Goal: Task Accomplishment & Management: Manage account settings

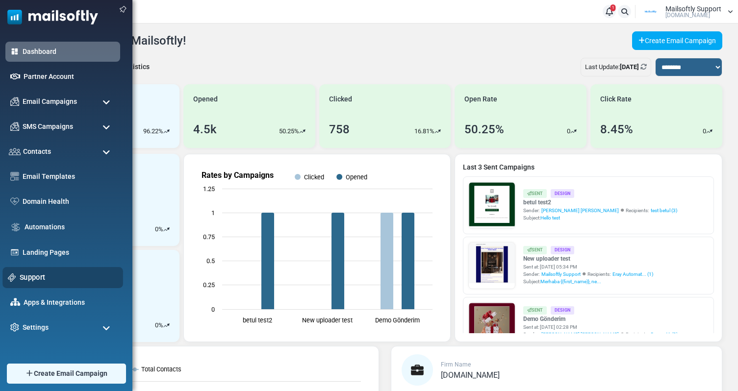
click at [39, 275] on link "Support" at bounding box center [69, 277] width 98 height 11
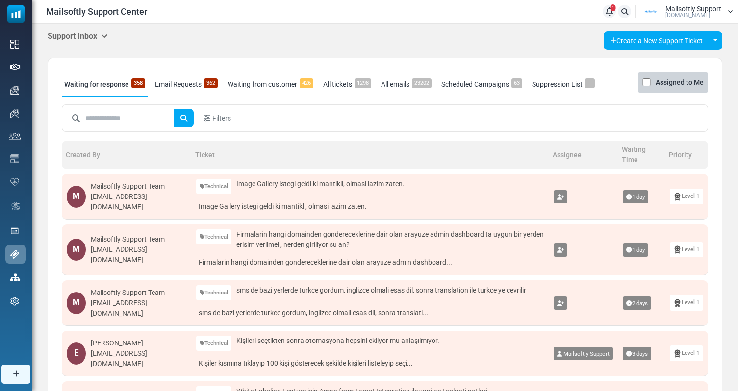
click at [343, 91] on link "All tickets 1298" at bounding box center [347, 84] width 53 height 25
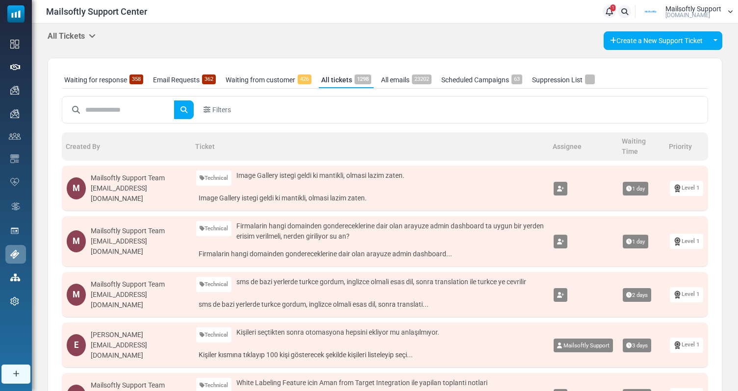
click at [112, 71] on div "Waiting for response 358 Email Requests 362 Waiting from customer 426 All ticke…" at bounding box center [385, 395] width 675 height 675
click at [104, 74] on link "Waiting for response 358" at bounding box center [104, 80] width 84 height 16
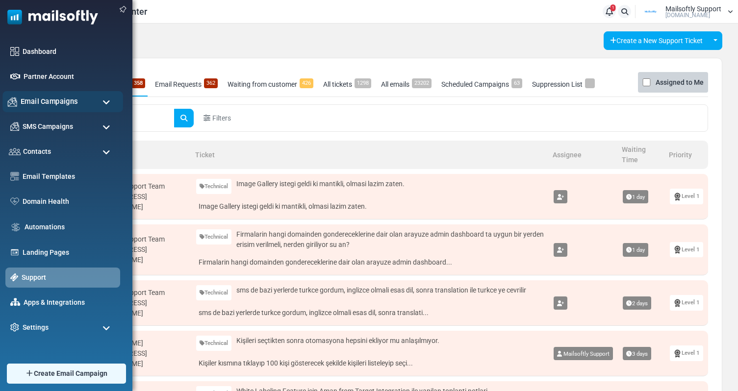
click at [54, 103] on span "Email Campaigns" at bounding box center [49, 101] width 57 height 11
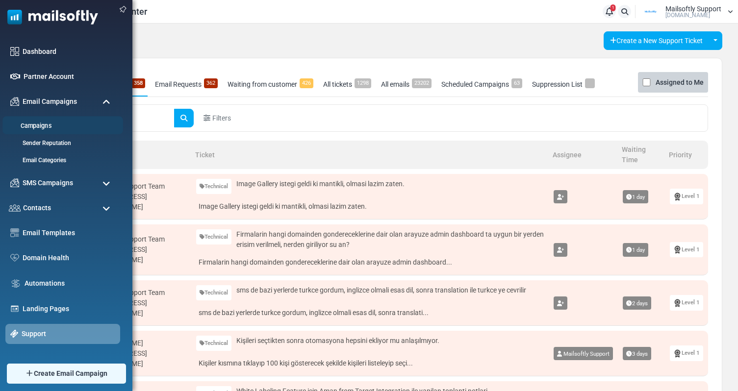
click at [39, 127] on link "Campaigns" at bounding box center [61, 126] width 118 height 9
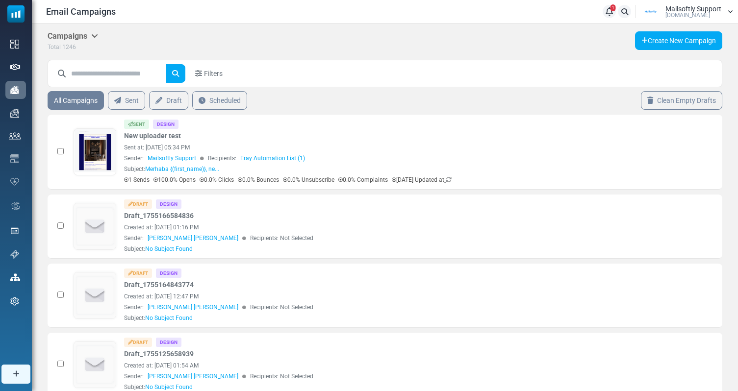
click at [94, 37] on icon at bounding box center [94, 36] width 7 height 8
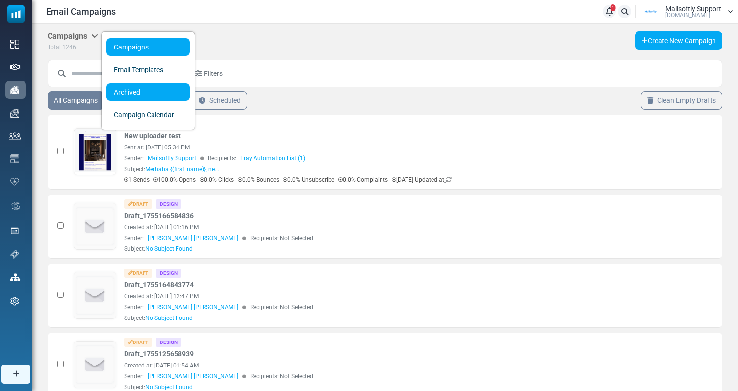
click at [138, 94] on span "Archived" at bounding box center [127, 92] width 26 height 8
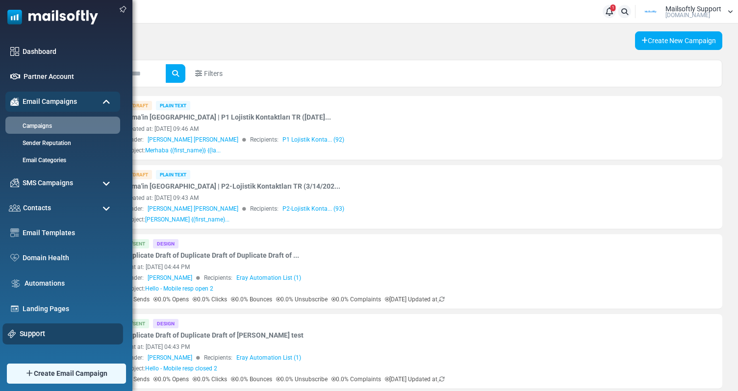
click at [35, 336] on link "Support" at bounding box center [69, 334] width 98 height 11
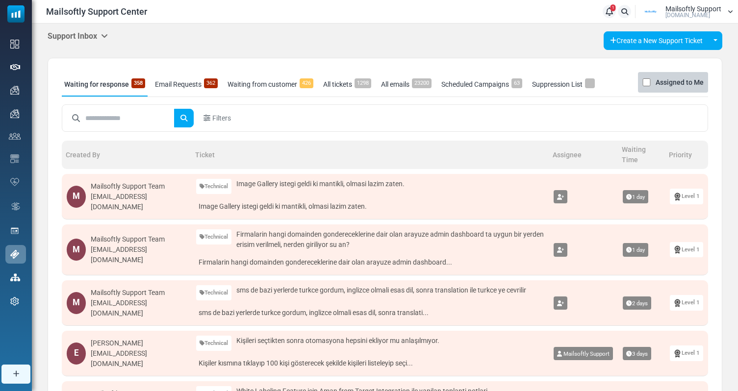
click at [92, 35] on h5 "Support Inbox" at bounding box center [78, 35] width 60 height 9
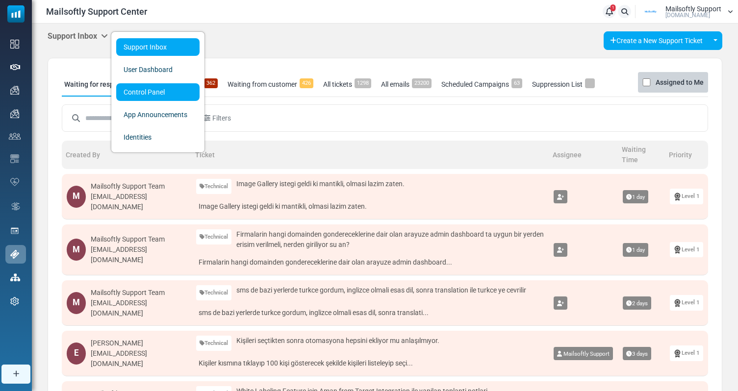
click at [148, 97] on link "Control Panel" at bounding box center [157, 92] width 83 height 18
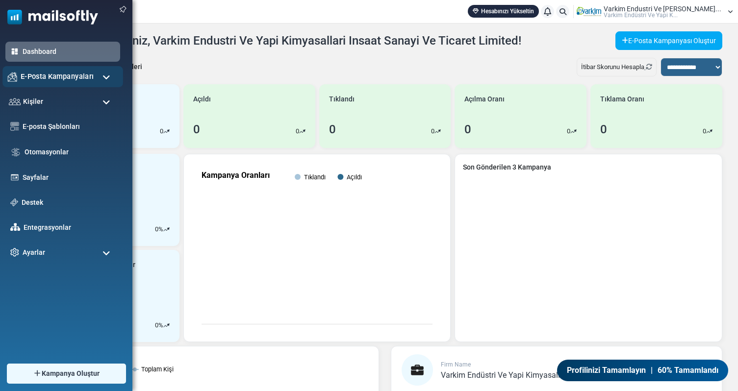
click at [66, 80] on span "E-Posta Kampanyaları" at bounding box center [57, 76] width 73 height 11
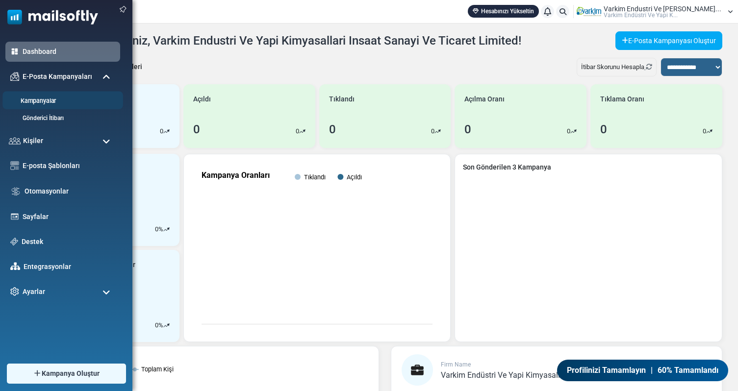
click at [47, 102] on link "Kampanyalar" at bounding box center [61, 101] width 118 height 9
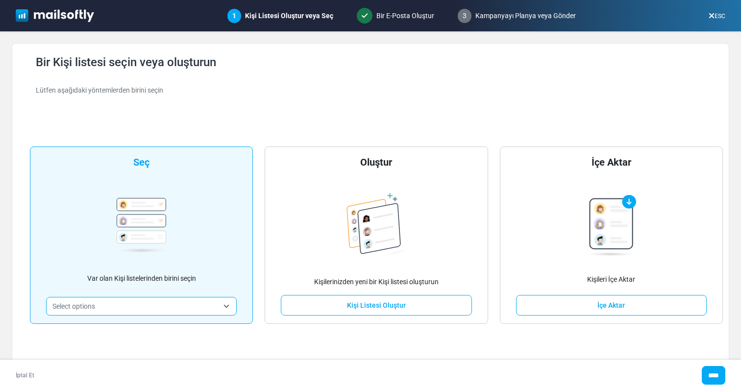
click at [718, 13] on link "ESC" at bounding box center [717, 16] width 17 height 7
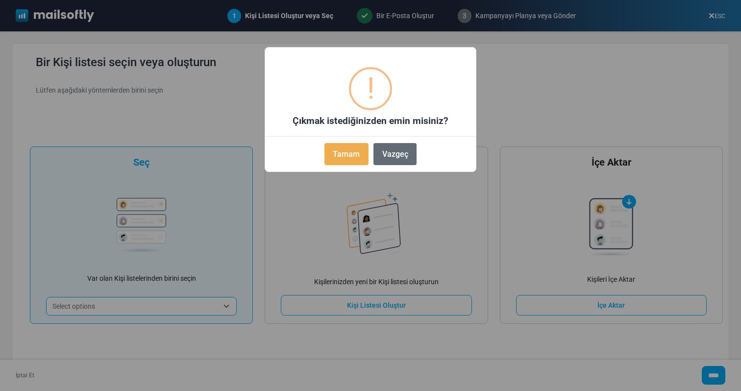
click at [400, 156] on button "Vazgeç" at bounding box center [395, 154] width 43 height 22
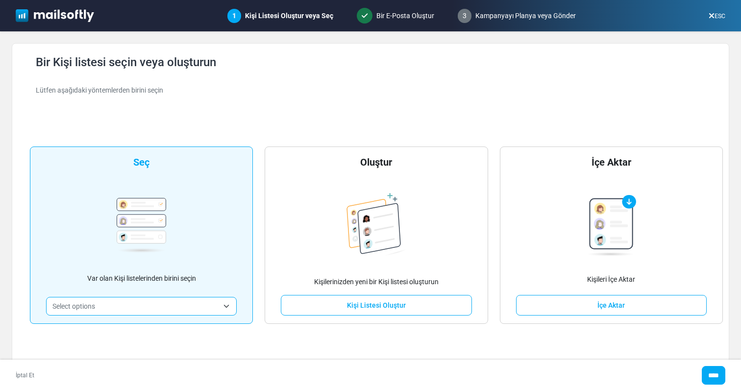
click at [202, 299] on span "Select options" at bounding box center [141, 306] width 191 height 19
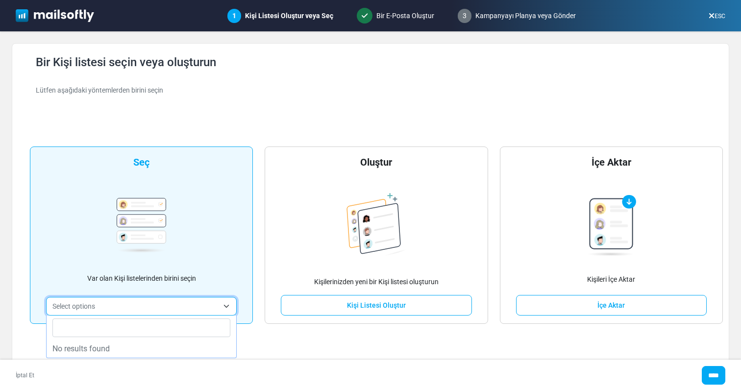
click at [201, 302] on span "Select options" at bounding box center [135, 307] width 166 height 12
click at [31, 375] on link "İptal Et" at bounding box center [25, 375] width 19 height 9
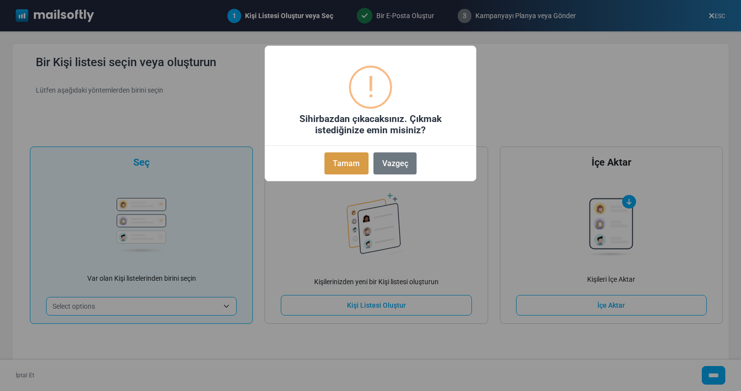
click at [362, 154] on button "Tamam" at bounding box center [347, 163] width 44 height 22
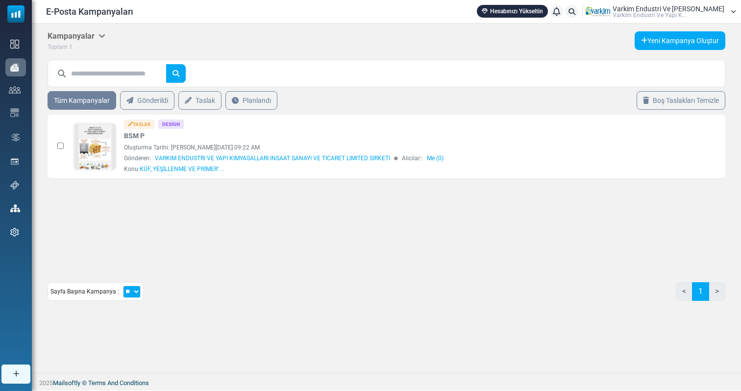
click at [100, 32] on icon at bounding box center [102, 36] width 7 height 8
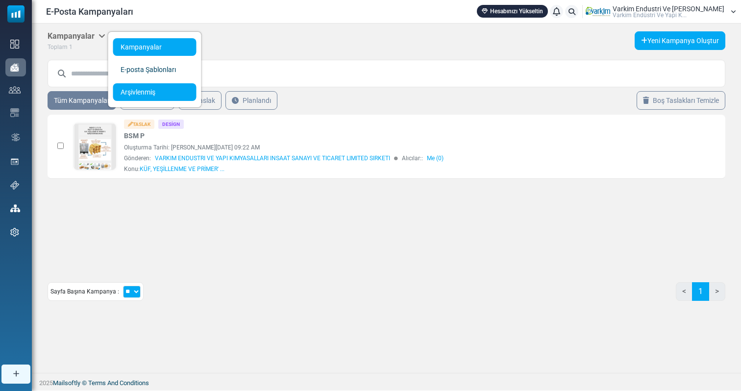
click at [133, 89] on link "Arşivlenmiş" at bounding box center [154, 92] width 83 height 18
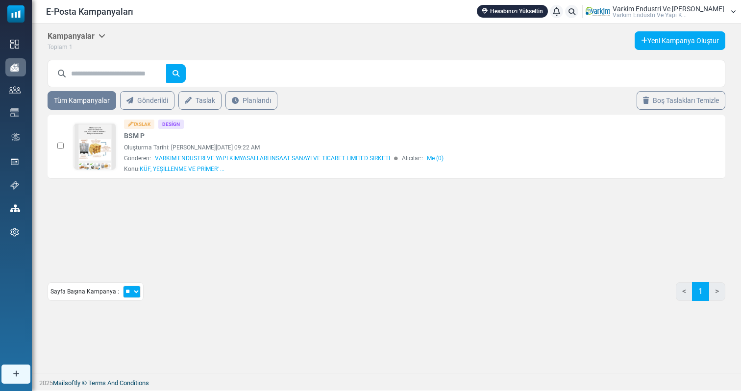
click at [679, 13] on span "Varki̇m Endüstri̇ Ve Yapi K..." at bounding box center [650, 15] width 74 height 6
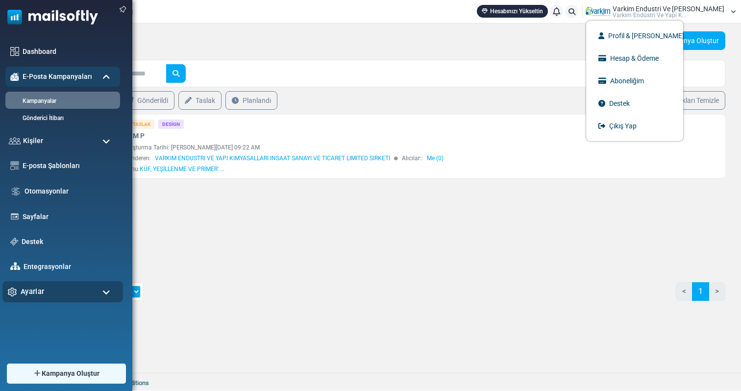
click at [55, 285] on div "Ayarlar" at bounding box center [62, 291] width 121 height 21
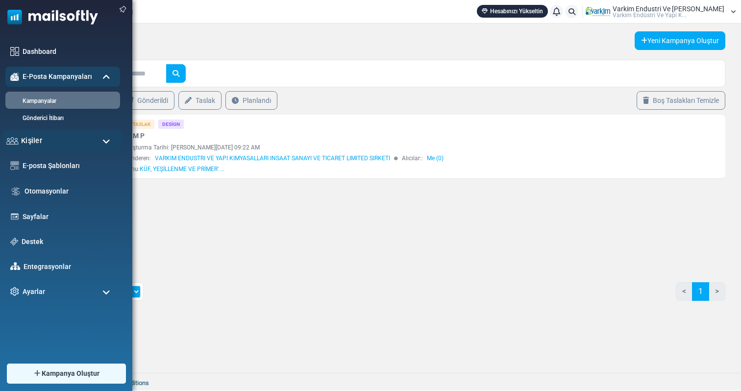
click at [68, 137] on div "Kişiler" at bounding box center [62, 140] width 121 height 21
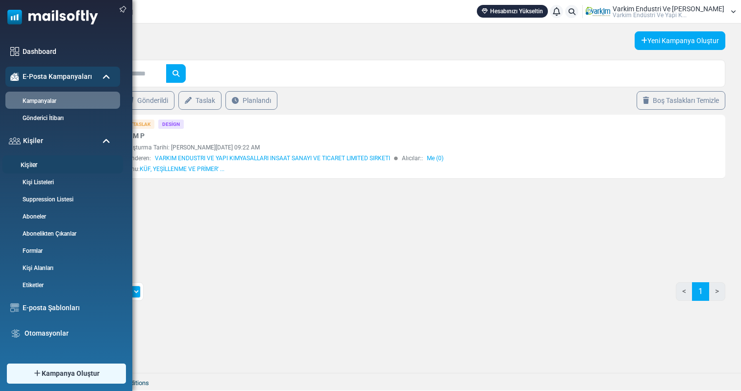
click at [35, 165] on link "Kişiler" at bounding box center [61, 165] width 118 height 9
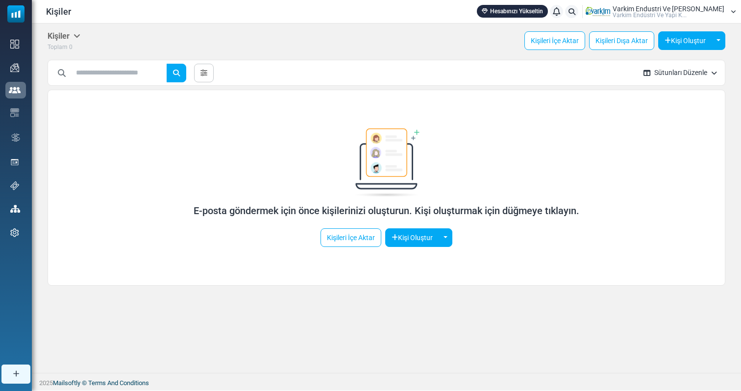
click at [724, 8] on span "Varkim Endustri Ve [PERSON_NAME]" at bounding box center [669, 8] width 112 height 7
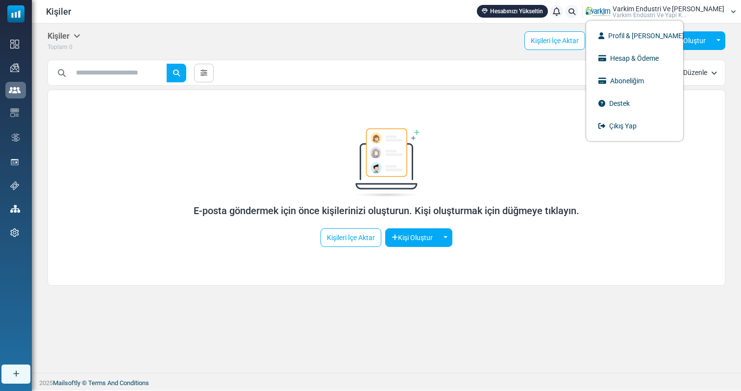
click at [735, 162] on div "Kişiler Kişiler Aboneler Arşivlenmiş Toplam 0 Kişileri İçe Aktar Kişileri Dışa …" at bounding box center [387, 159] width 710 height 270
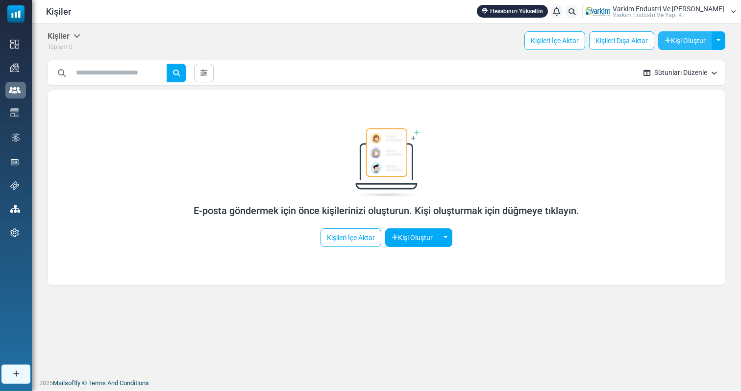
click at [688, 40] on button "Kişi Oluştur" at bounding box center [686, 40] width 54 height 19
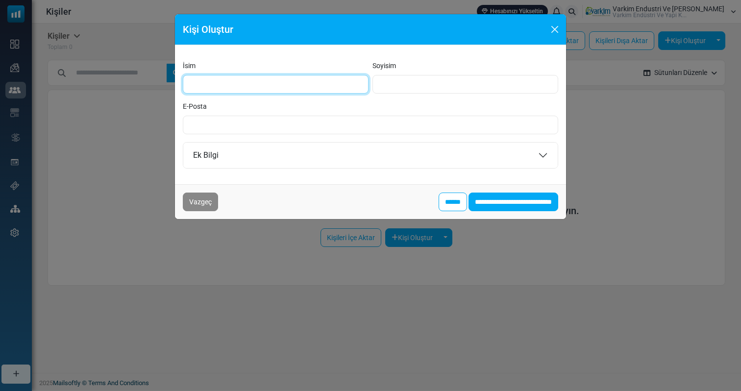
click at [330, 87] on input "İsim" at bounding box center [276, 84] width 186 height 19
type input "******"
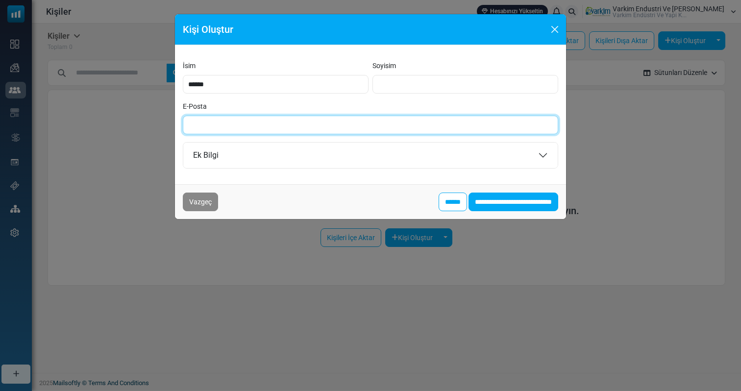
click at [266, 119] on input "E-Posta" at bounding box center [371, 125] width 376 height 19
paste input "**********"
type input "**********"
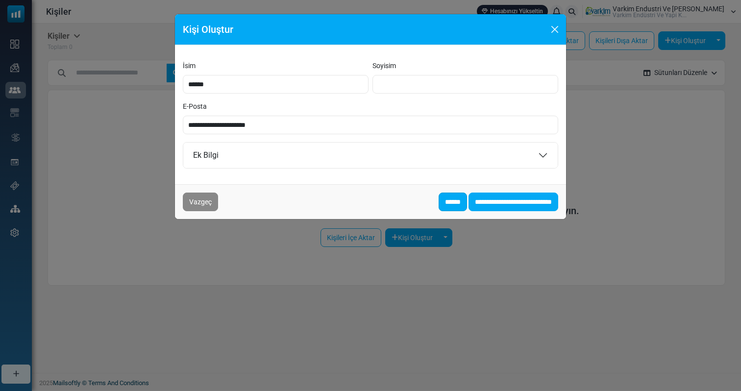
click at [440, 202] on input "******" at bounding box center [453, 202] width 28 height 19
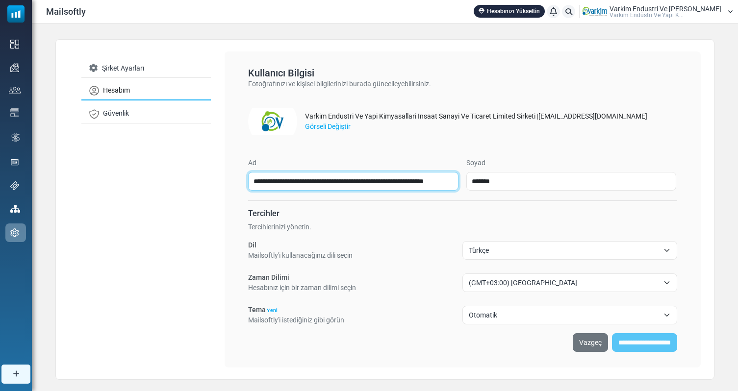
click at [291, 189] on input "**********" at bounding box center [353, 181] width 210 height 19
click at [295, 187] on input "**********" at bounding box center [353, 181] width 210 height 19
click at [304, 184] on input "**********" at bounding box center [353, 181] width 210 height 19
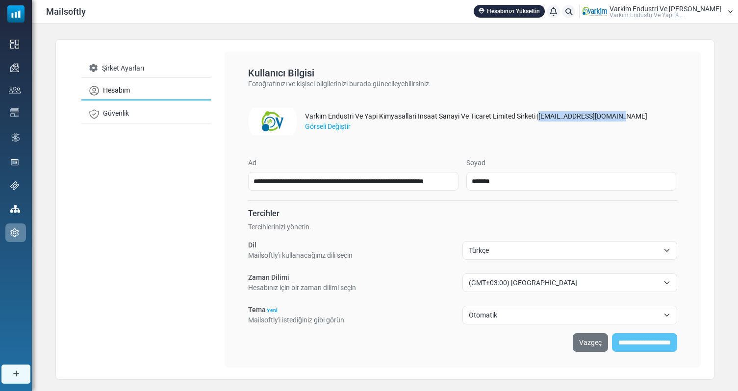
drag, startPoint x: 631, startPoint y: 118, endPoint x: 542, endPoint y: 118, distance: 88.8
click at [542, 118] on div "Varkim Endustri Ve Yapi Kimyasallari Insaat Sanayi Ve Ticaret Limited Sirketi |…" at bounding box center [462, 123] width 429 height 53
copy div "[EMAIL_ADDRESS][DOMAIN_NAME]"
click at [641, 16] on span "Varki̇m Endüstri̇ Ve Yapi K..." at bounding box center [646, 15] width 74 height 6
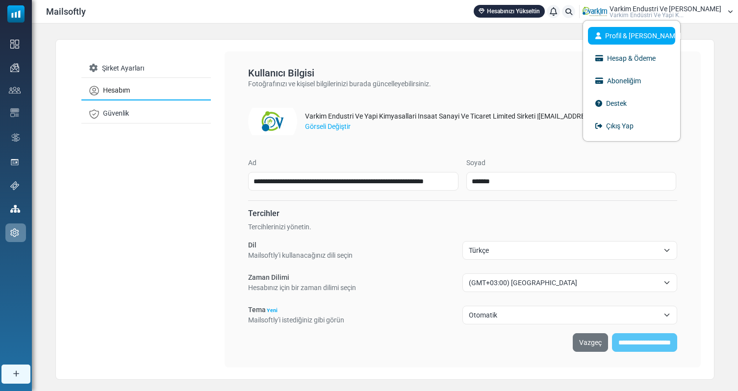
click at [663, 35] on link "Profil & [PERSON_NAME]" at bounding box center [631, 36] width 87 height 18
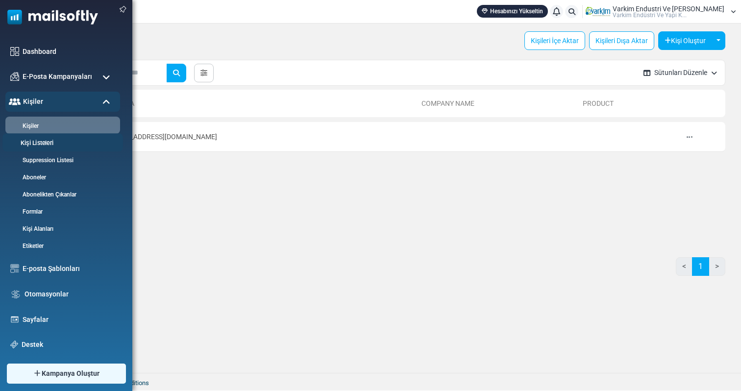
click at [43, 148] on link "Kişi Listeleri" at bounding box center [61, 143] width 118 height 9
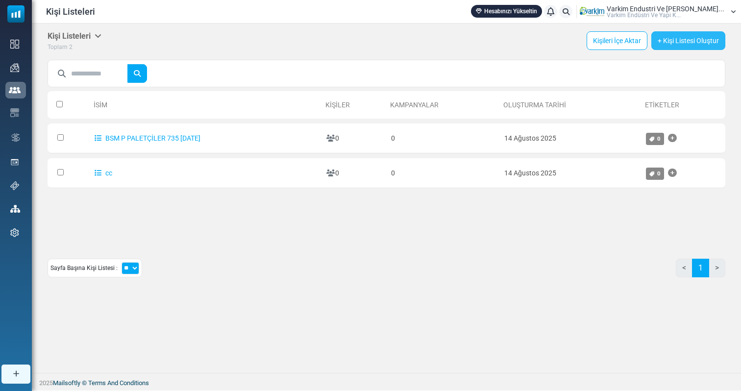
click at [674, 39] on link "+ Kişi Listesi Oluştur" at bounding box center [689, 40] width 74 height 19
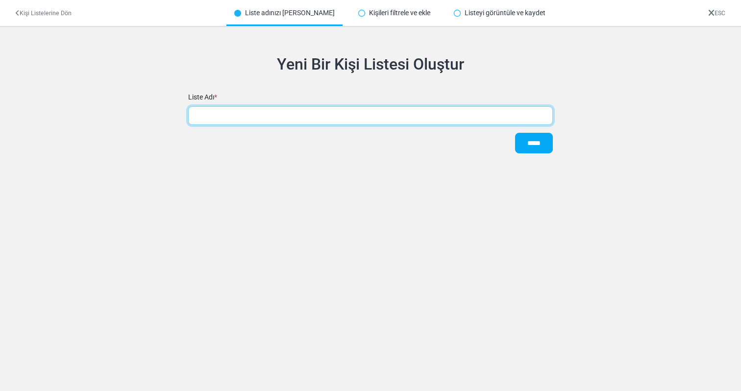
click at [272, 110] on input "text" at bounding box center [370, 115] width 365 height 19
type input "**"
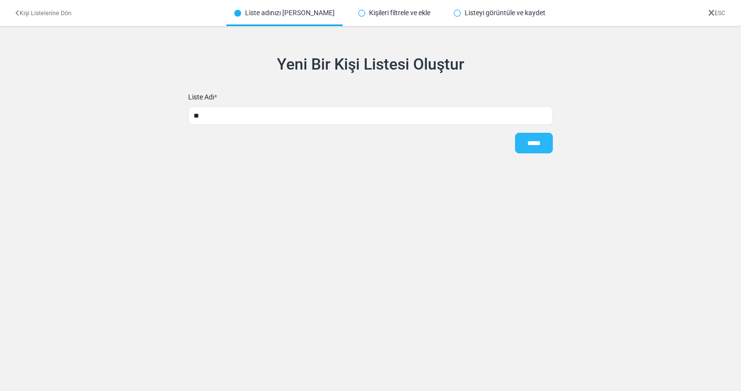
click at [527, 144] on input "*****" at bounding box center [534, 143] width 38 height 21
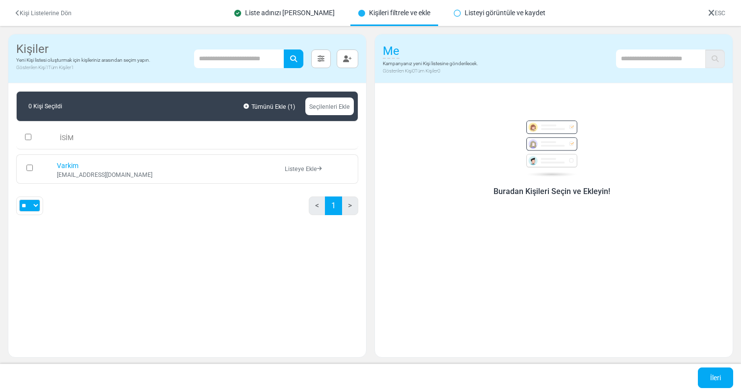
click at [298, 170] on link "Listeye Ekle" at bounding box center [303, 169] width 37 height 7
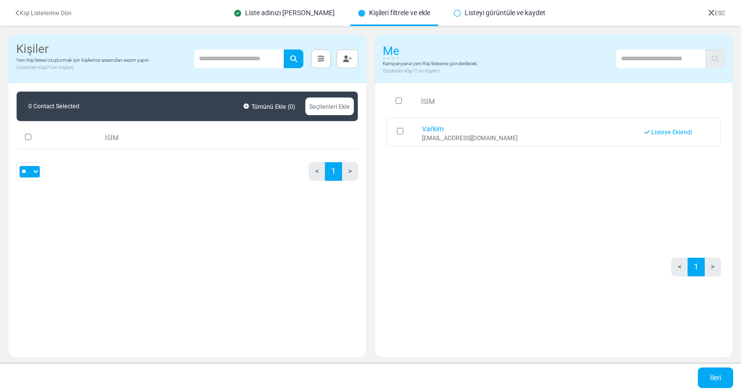
click at [718, 14] on link "ESC" at bounding box center [717, 13] width 17 height 7
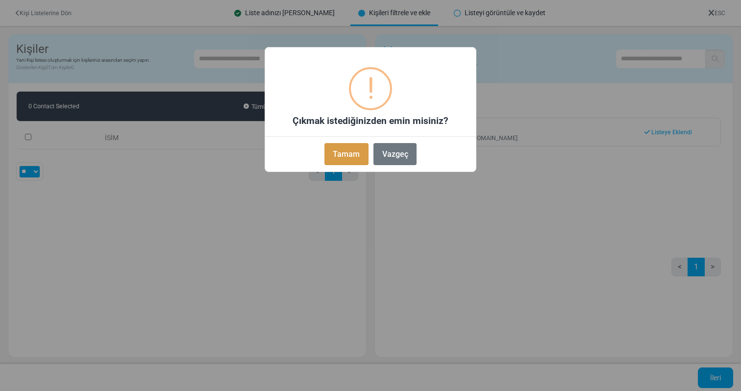
click at [333, 152] on button "Tamam" at bounding box center [347, 154] width 44 height 22
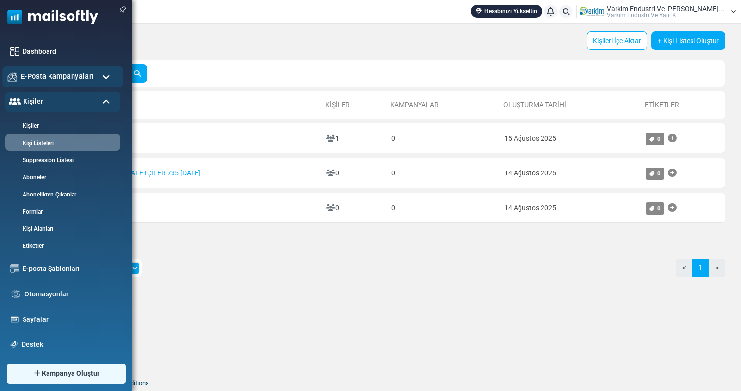
click at [66, 74] on span "E-Posta Kampanyaları" at bounding box center [57, 76] width 73 height 11
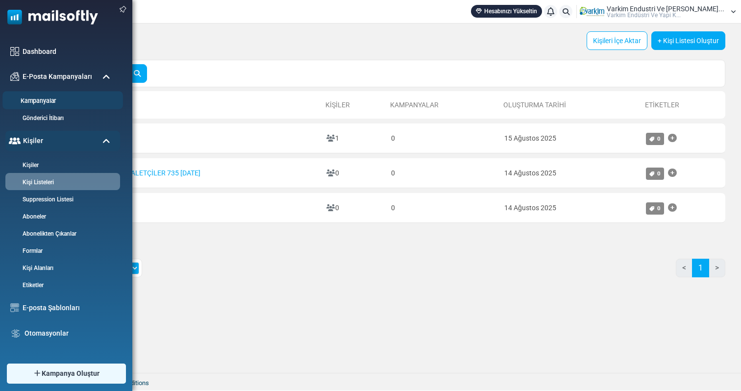
click at [28, 100] on link "Kampanyalar" at bounding box center [61, 101] width 118 height 9
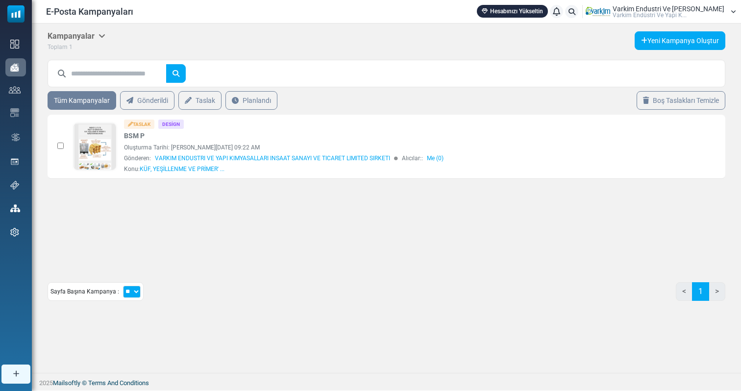
drag, startPoint x: 94, startPoint y: 37, endPoint x: 98, endPoint y: 43, distance: 6.4
click at [94, 37] on h5 "Kampanyalar" at bounding box center [77, 35] width 58 height 9
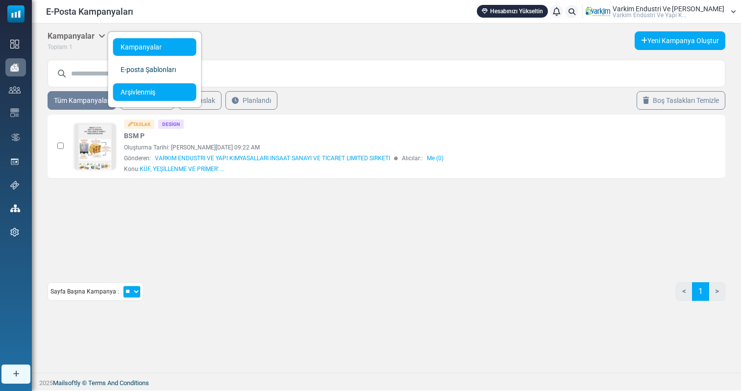
click at [132, 84] on link "Arşivlenmiş" at bounding box center [154, 92] width 83 height 18
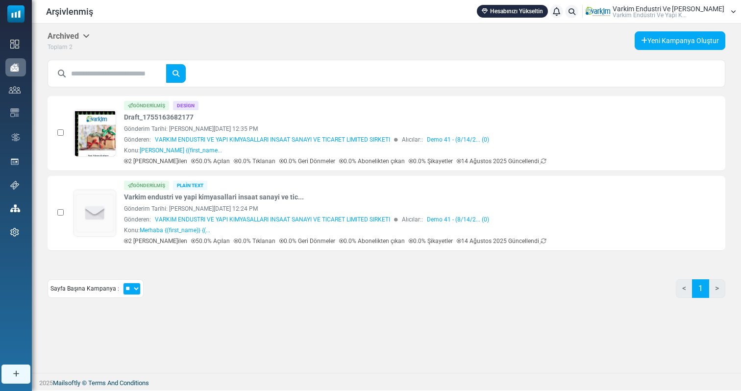
click at [86, 38] on icon at bounding box center [86, 36] width 7 height 8
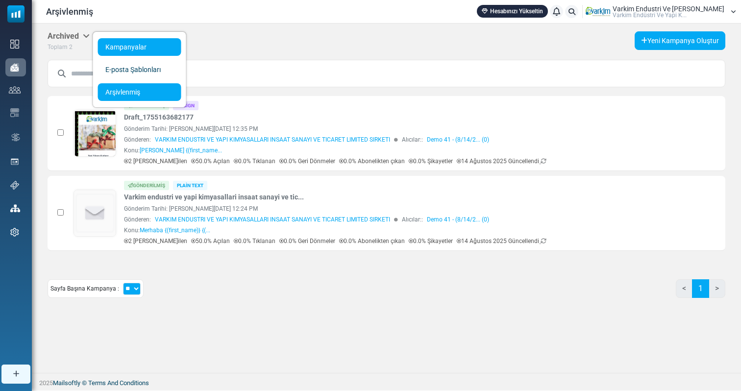
click at [121, 50] on link "Kampanyalar" at bounding box center [139, 47] width 83 height 18
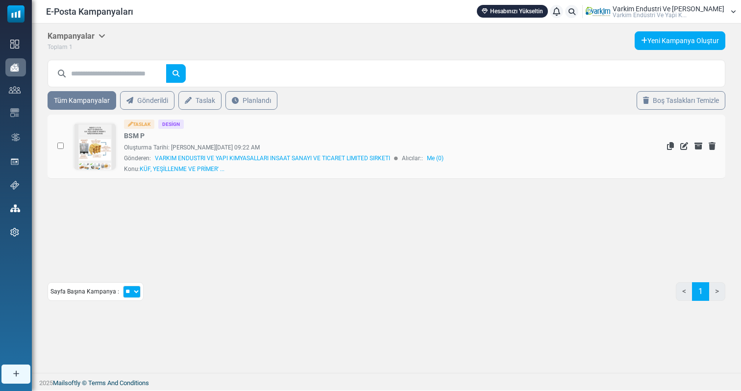
click at [437, 158] on link "Me (0)" at bounding box center [435, 158] width 17 height 9
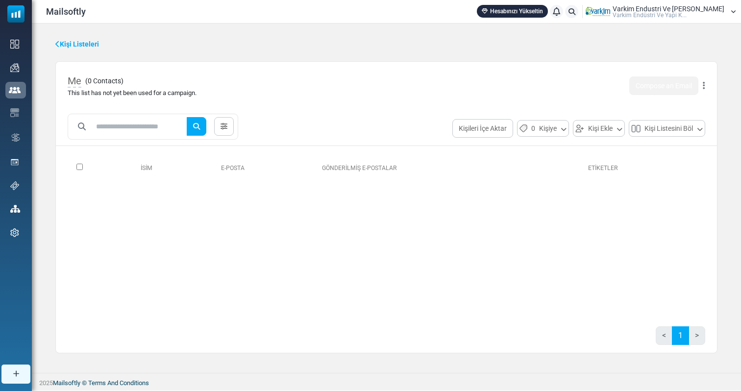
click at [80, 41] on link "Kişi Listeleri" at bounding box center [77, 44] width 44 height 10
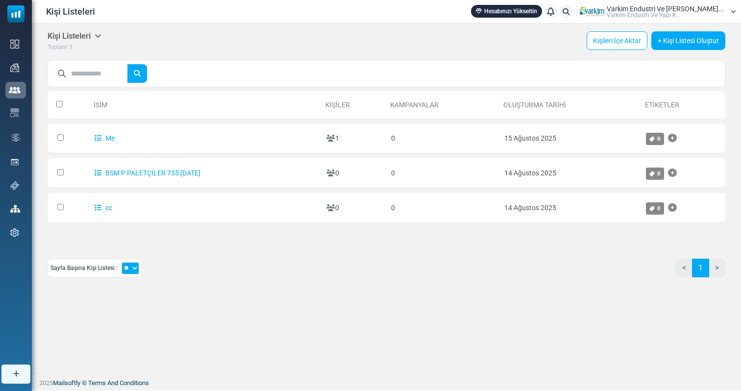
click at [92, 37] on h5 "Kişi Listeleri" at bounding box center [75, 35] width 54 height 9
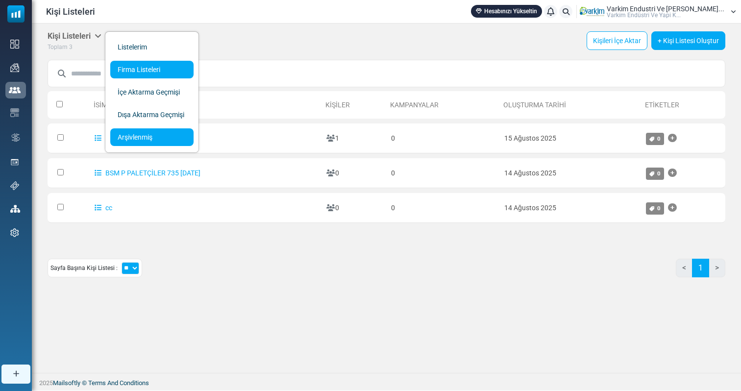
click at [145, 133] on link "Arşivlenmiş" at bounding box center [151, 137] width 83 height 18
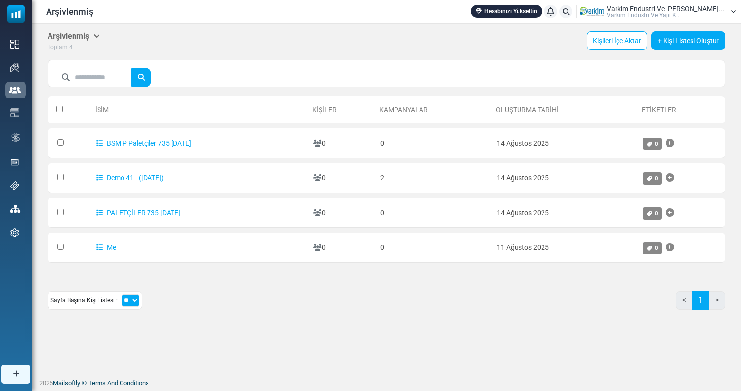
click at [94, 36] on h5 "Arşivlenmiş" at bounding box center [74, 35] width 52 height 9
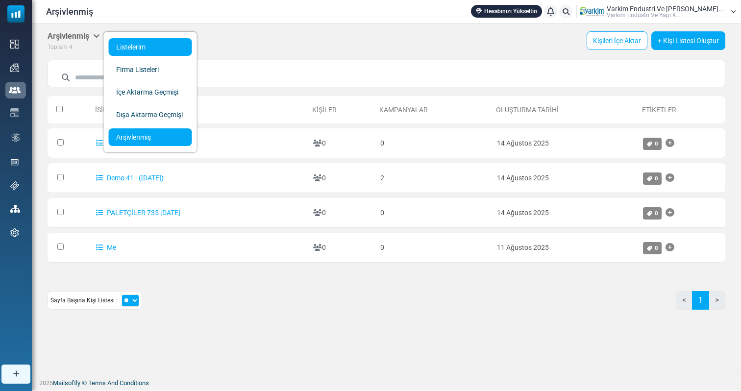
click at [121, 50] on link "Listelerim" at bounding box center [150, 47] width 83 height 18
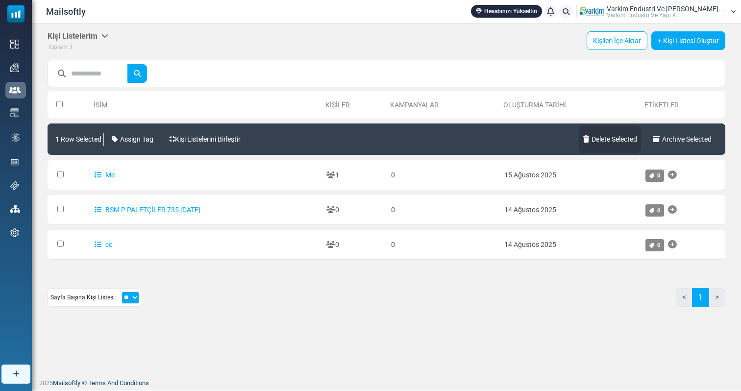
click at [625, 138] on link "Delete Selected" at bounding box center [611, 139] width 62 height 27
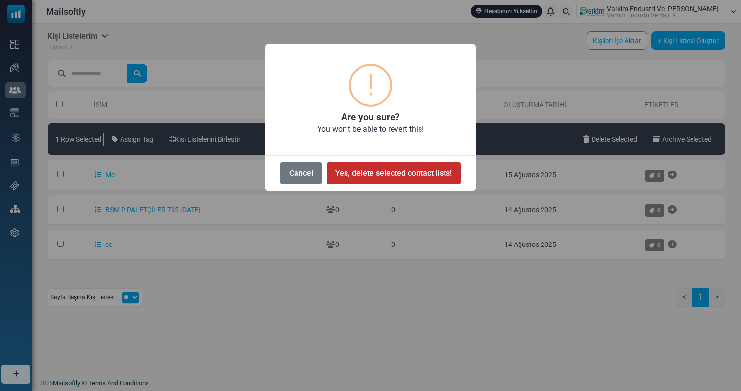
click at [400, 170] on button "Yes, delete selected contact lists!" at bounding box center [394, 173] width 134 height 22
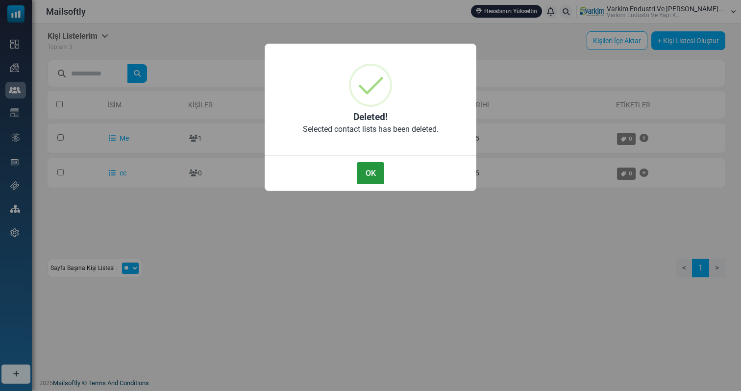
click at [370, 172] on button "OK" at bounding box center [370, 173] width 27 height 22
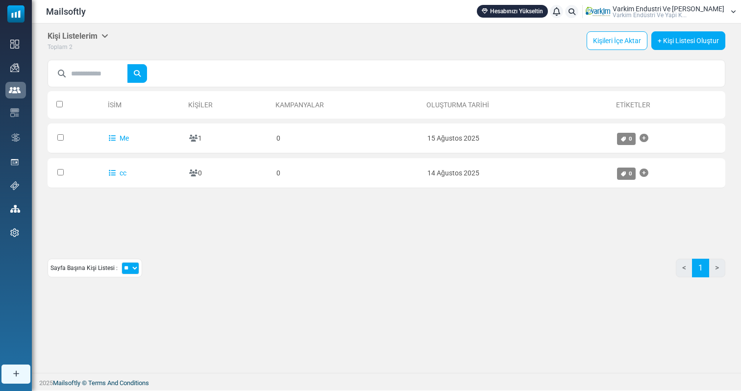
click at [105, 34] on icon at bounding box center [105, 36] width 7 height 8
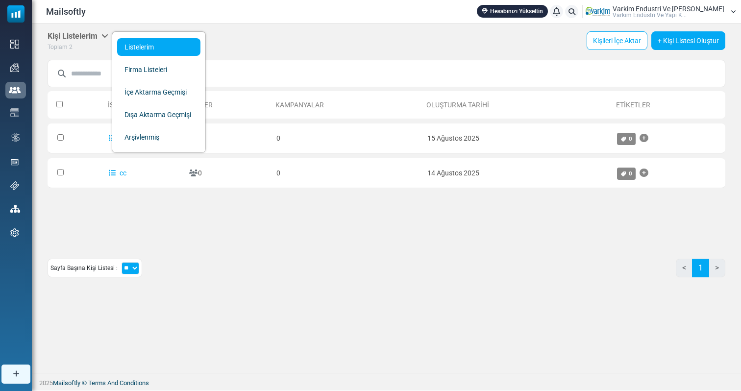
click at [216, 273] on div "Sayfa Başına [PERSON_NAME] : ** ** ** < 1 >" at bounding box center [387, 272] width 678 height 26
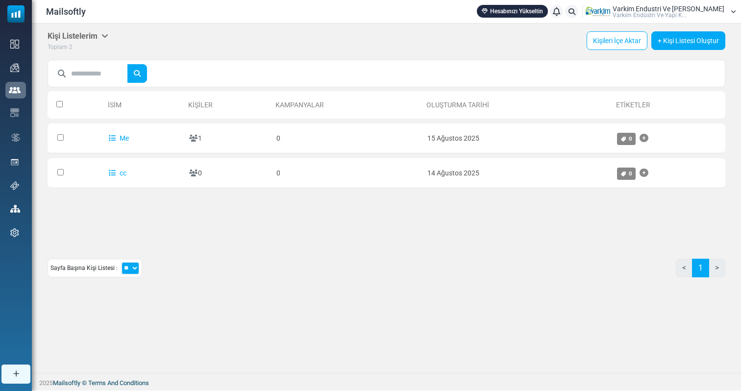
click at [86, 36] on h5 "Kişi Listelerim" at bounding box center [78, 35] width 61 height 9
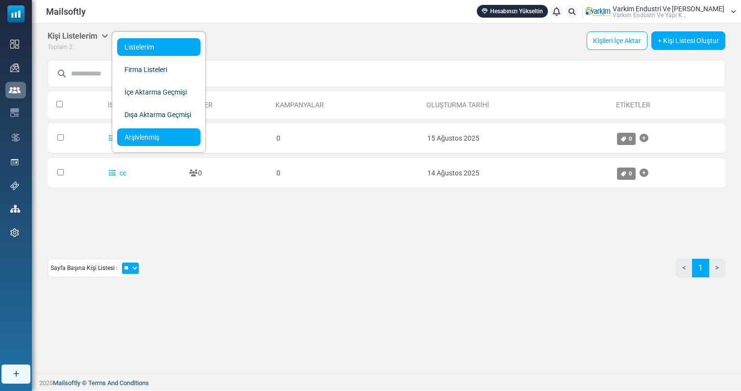
click at [136, 133] on link "Arşivlenmiş" at bounding box center [158, 137] width 83 height 18
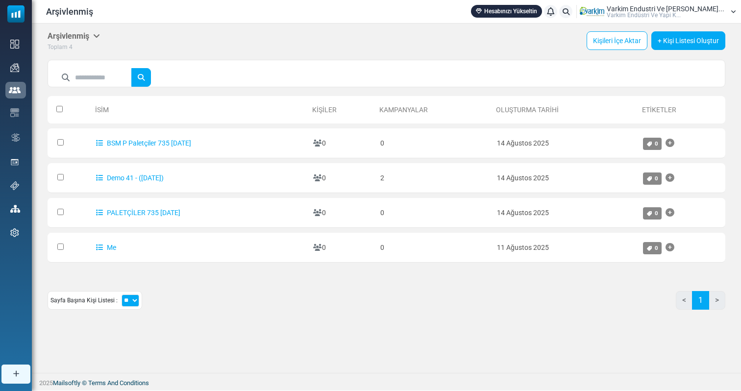
click at [87, 35] on h5 "Arşivlenmiş" at bounding box center [74, 35] width 52 height 9
